Goal: Information Seeking & Learning: Learn about a topic

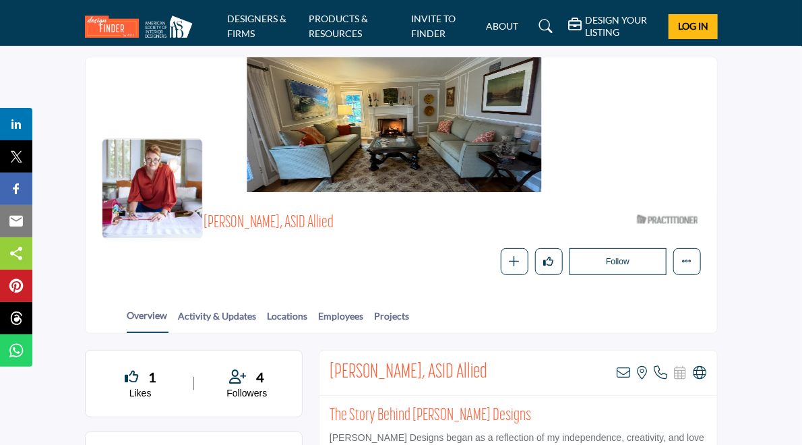
scroll to position [28, 0]
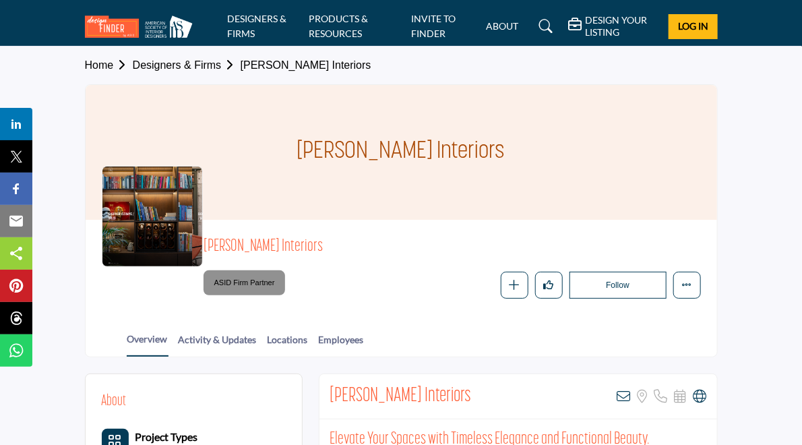
scroll to position [24, 0]
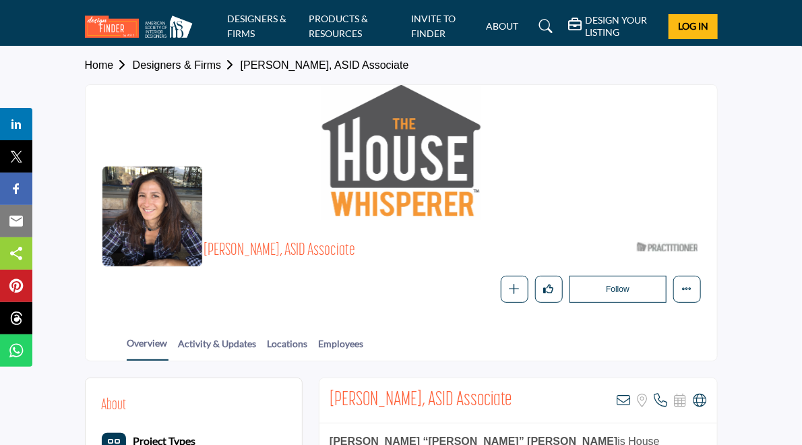
scroll to position [28, 0]
